Goal: Navigation & Orientation: Find specific page/section

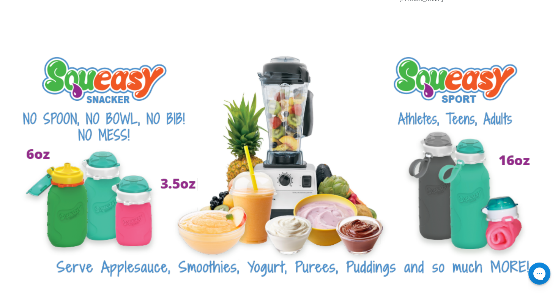
scroll to position [1517, 0]
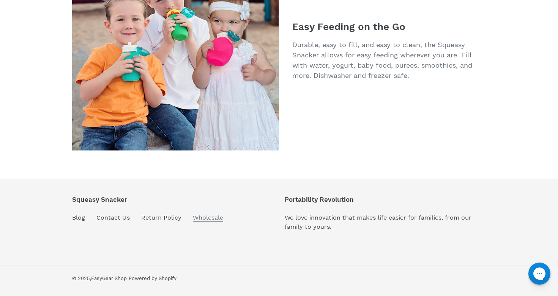
click at [218, 216] on link "Wholesale" at bounding box center [208, 218] width 30 height 8
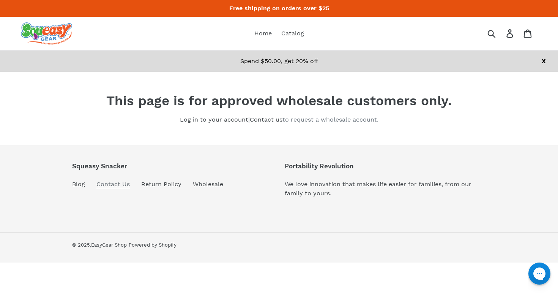
click at [114, 185] on link "Contact Us" at bounding box center [112, 184] width 33 height 8
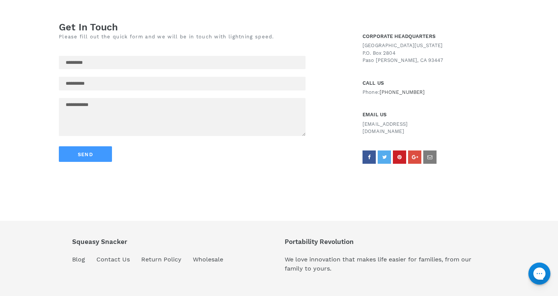
scroll to position [272, 0]
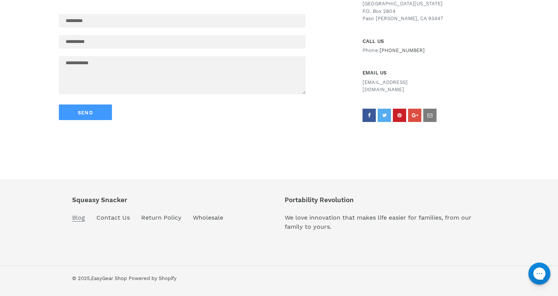
click at [79, 218] on link "Blog" at bounding box center [78, 218] width 13 height 8
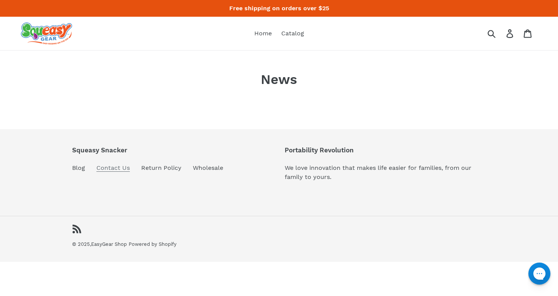
click at [116, 167] on link "Contact Us" at bounding box center [112, 168] width 33 height 8
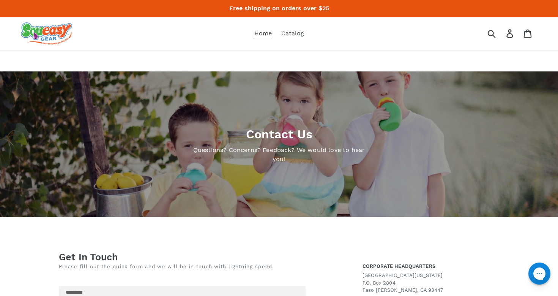
click at [266, 31] on span "Home" at bounding box center [262, 34] width 17 height 8
